Goal: Task Accomplishment & Management: Use online tool/utility

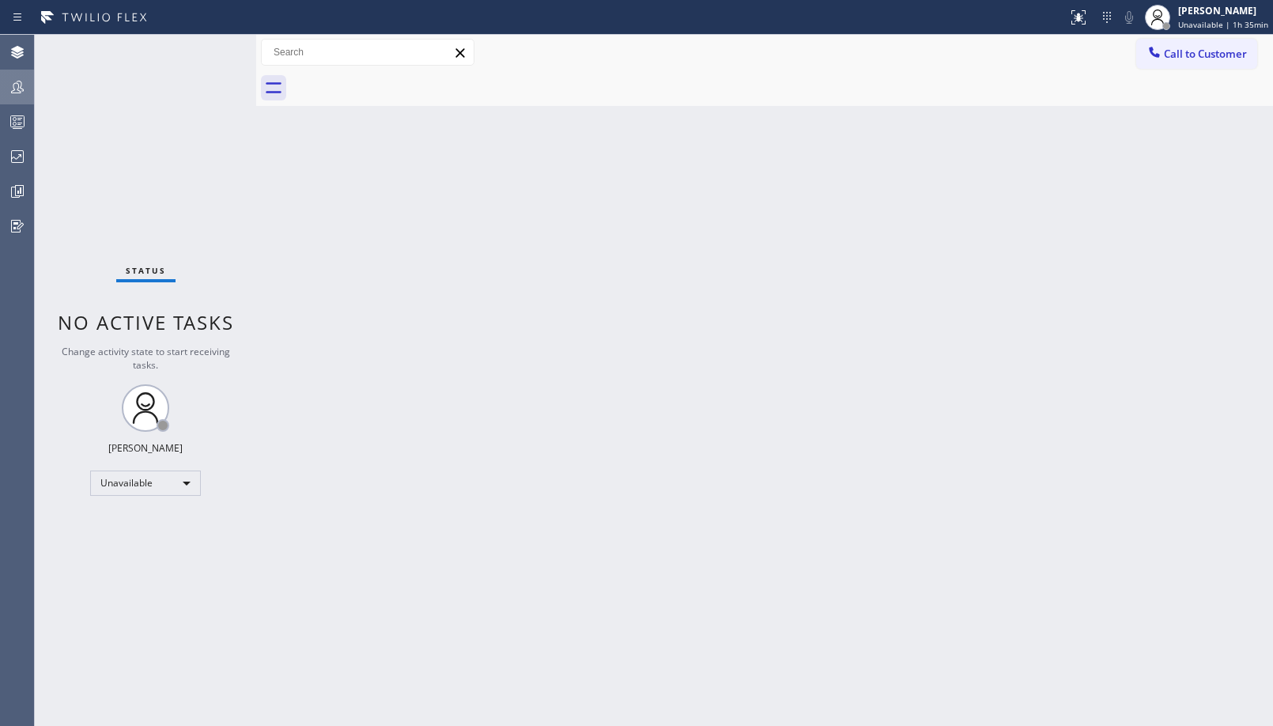
click at [12, 88] on icon at bounding box center [17, 86] width 19 height 19
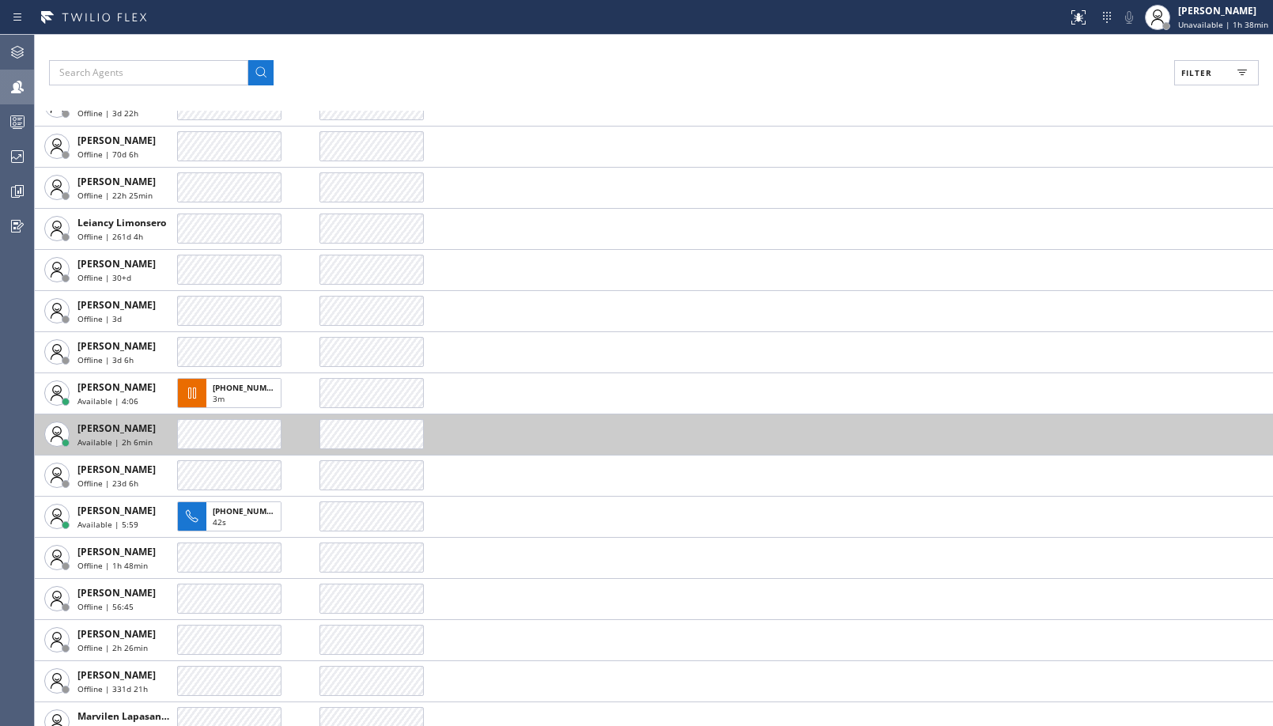
scroll to position [2688, 0]
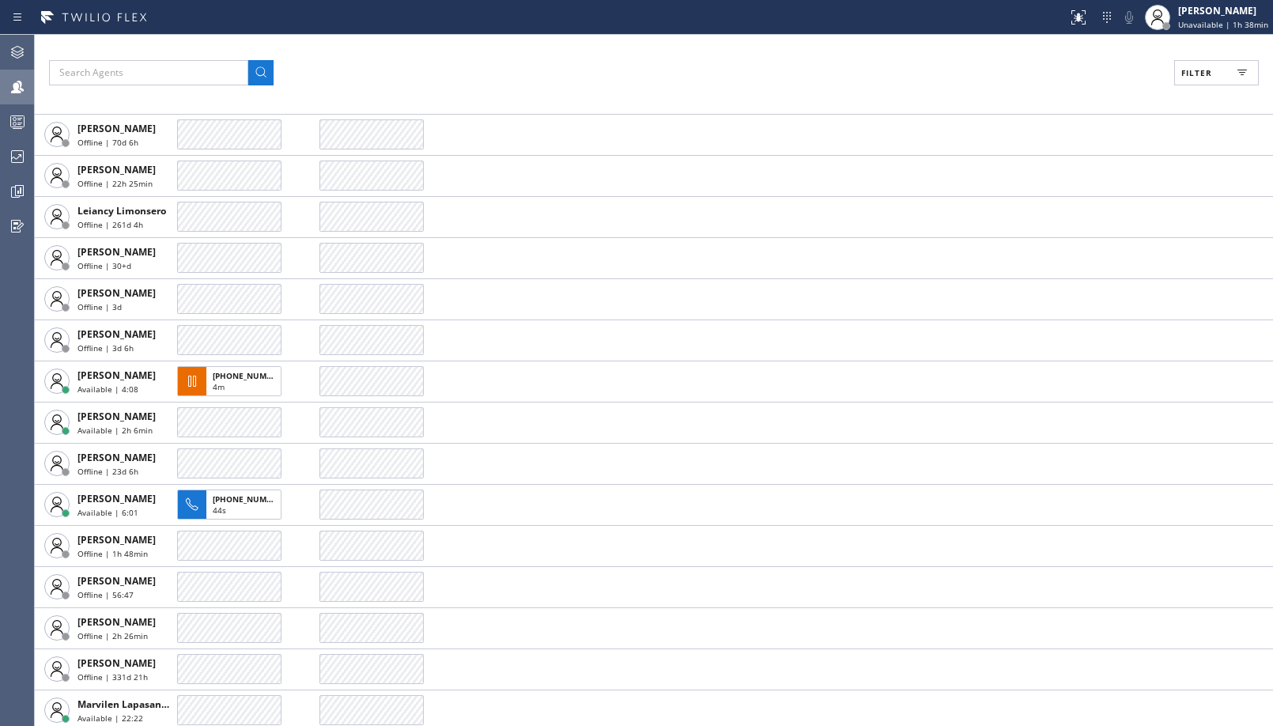
click at [1199, 85] on button "Filter" at bounding box center [1216, 72] width 85 height 25
click at [1066, 198] on div "Available" at bounding box center [1147, 186] width 252 height 25
click at [1073, 180] on label "Available" at bounding box center [1156, 186] width 208 height 13
click at [1052, 179] on input "Available" at bounding box center [1042, 186] width 19 height 19
checkbox input "true"
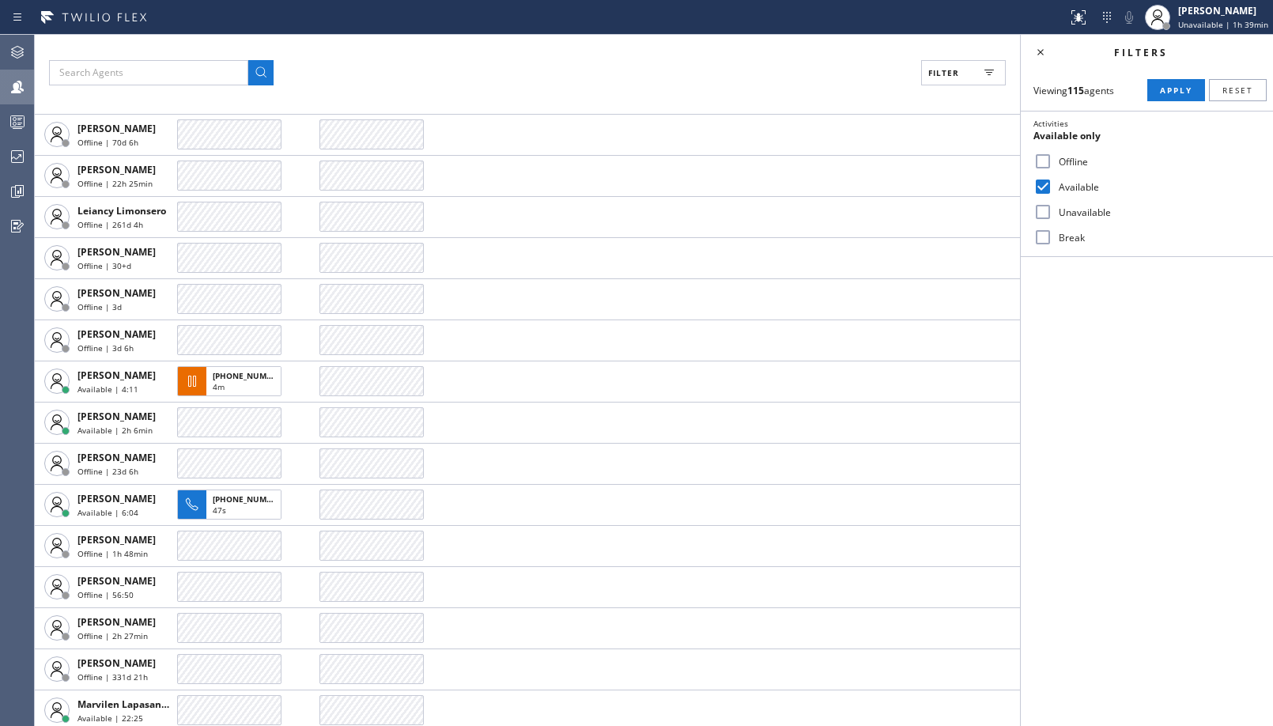
click at [1068, 213] on label "Unavailable" at bounding box center [1156, 212] width 208 height 13
click at [1052, 213] on input "Unavailable" at bounding box center [1042, 211] width 19 height 19
checkbox input "true"
click at [1079, 194] on div "Available" at bounding box center [1147, 186] width 252 height 25
click at [1080, 187] on label "Available" at bounding box center [1156, 186] width 208 height 13
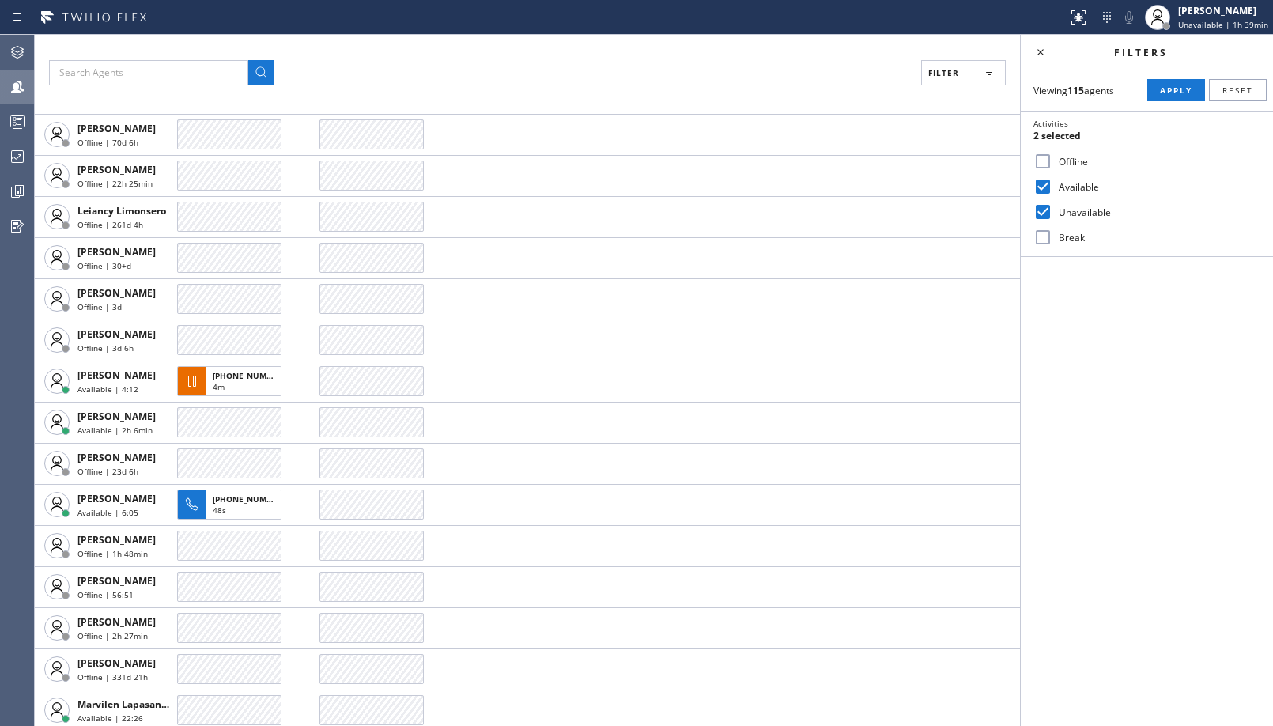
click at [1052, 187] on input "Available" at bounding box center [1042, 186] width 19 height 19
checkbox input "false"
click at [1180, 90] on span "Apply" at bounding box center [1176, 90] width 32 height 11
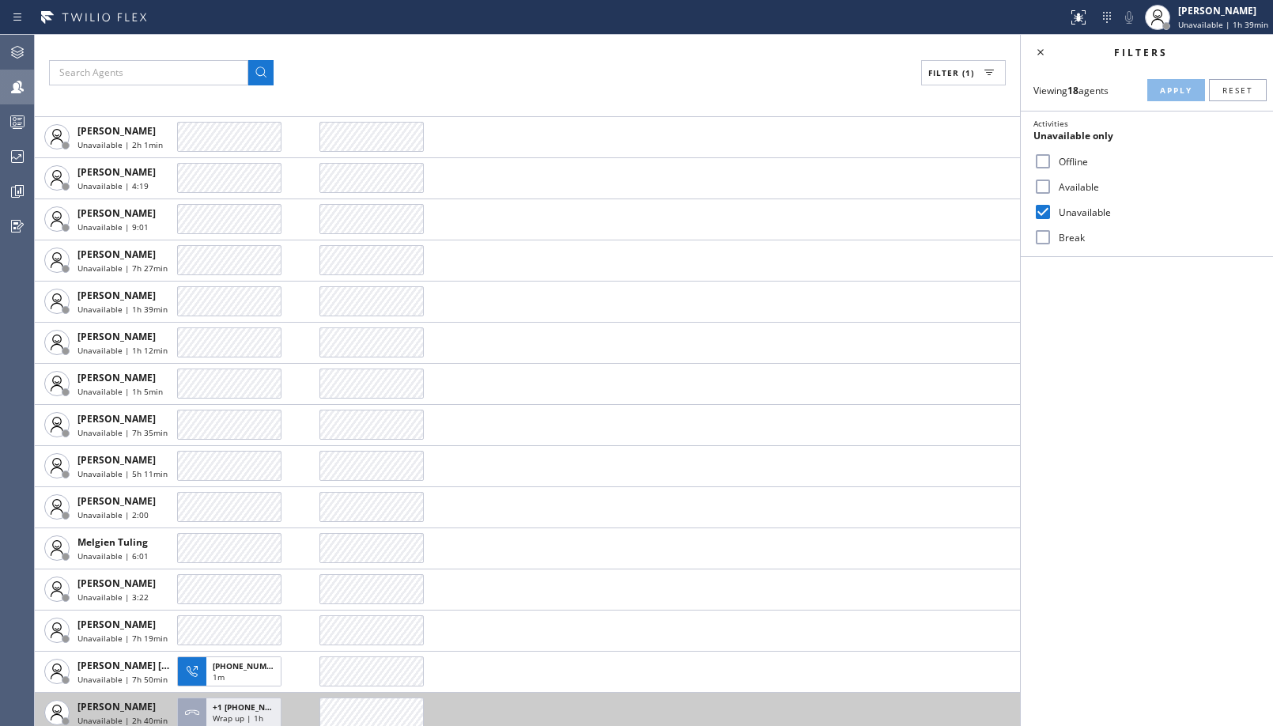
scroll to position [145, 0]
